Goal: Task Accomplishment & Management: Manage account settings

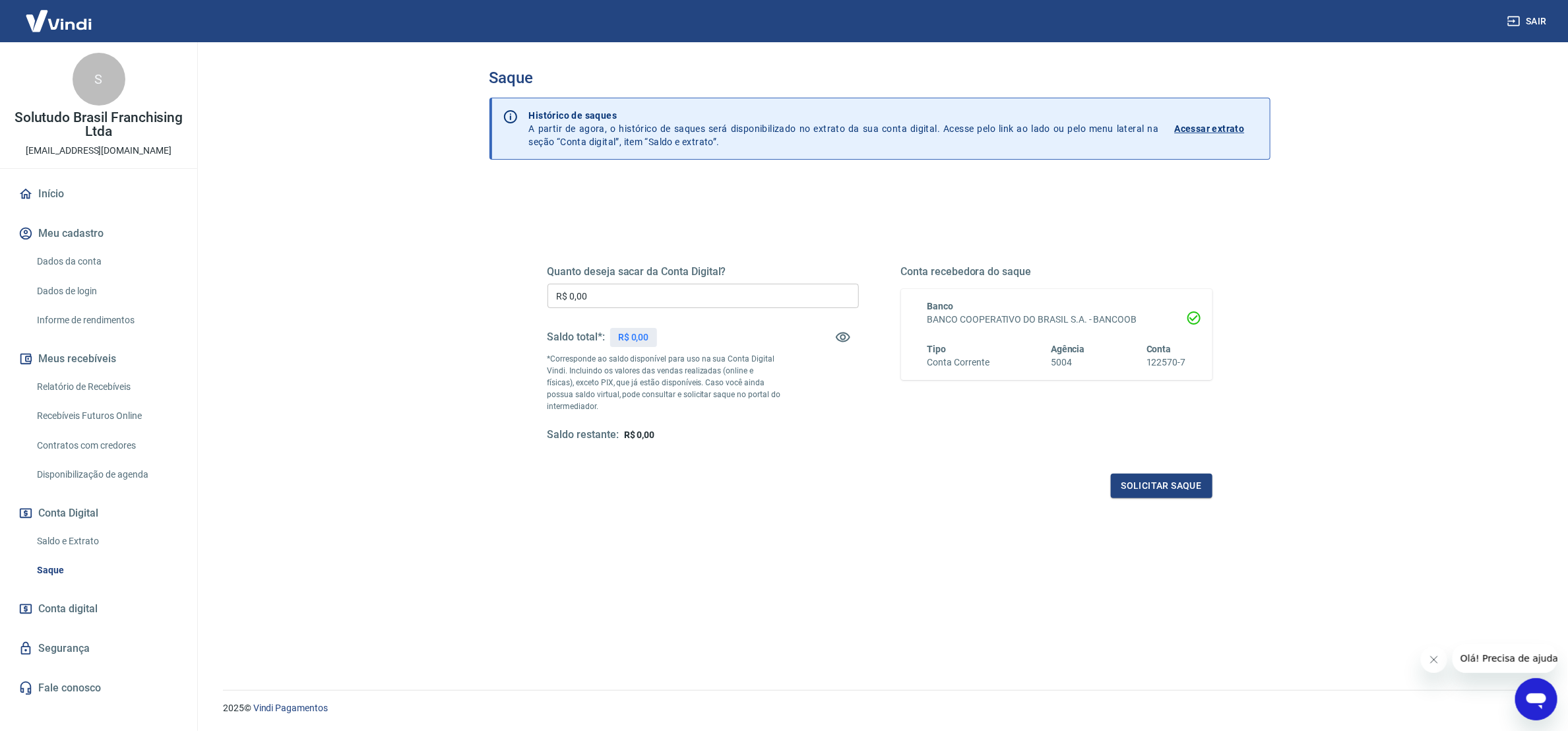
click at [458, 487] on div "Saque Histórico de saques A partir de agora, o histórico de saques será disponi…" at bounding box center [880, 358] width 844 height 632
click at [103, 393] on link "Relatório de Recebíveis" at bounding box center [106, 386] width 150 height 27
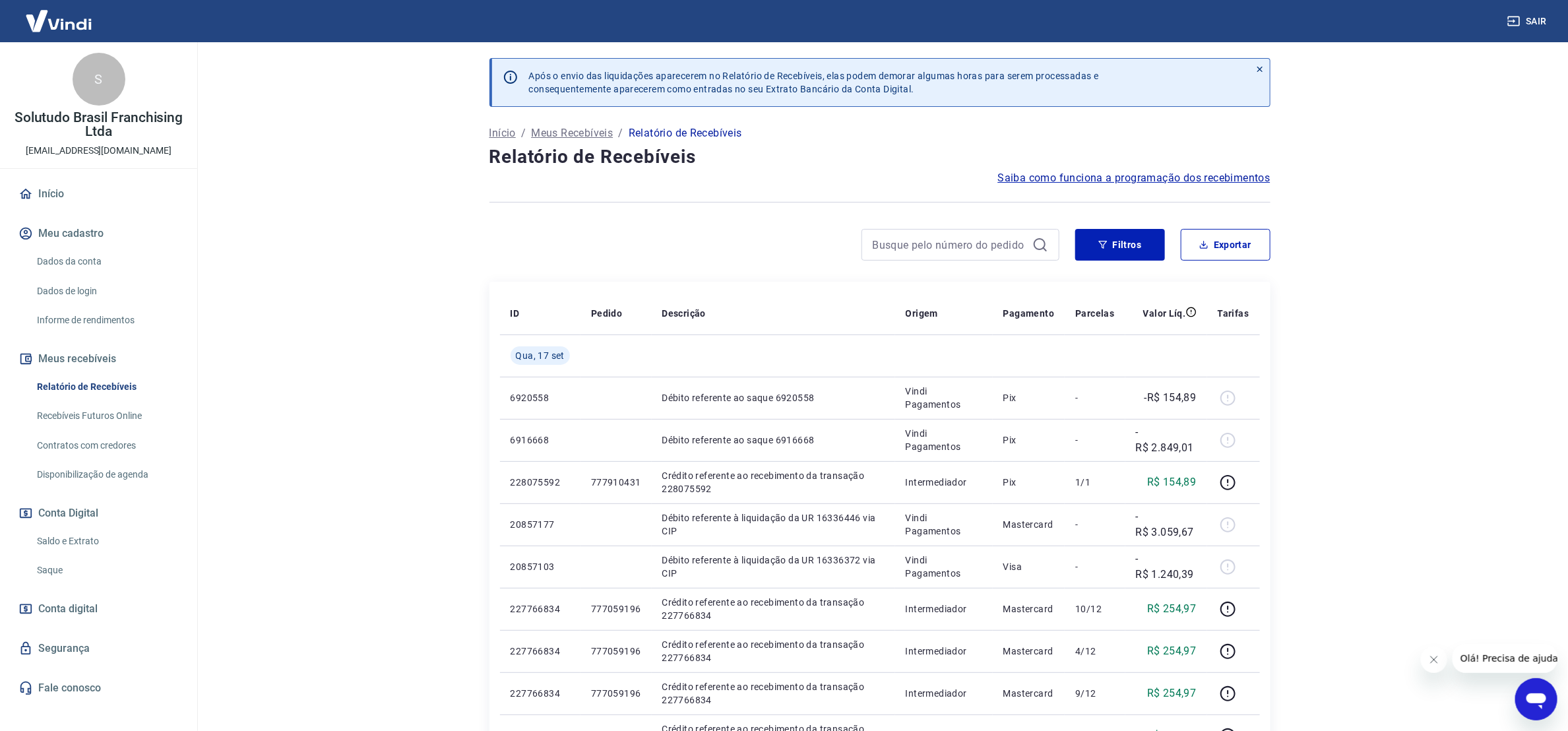
scroll to position [198, 0]
